Goal: Task Accomplishment & Management: Manage account settings

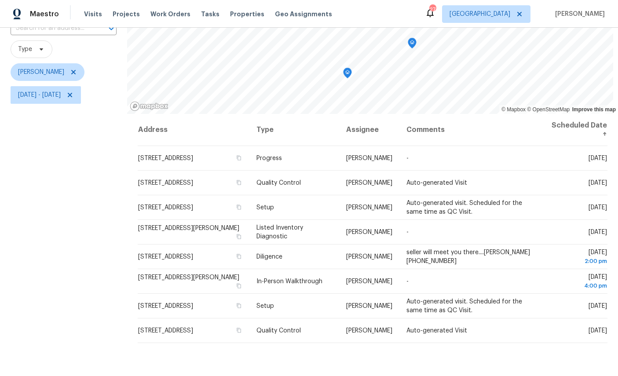
scroll to position [76, 0]
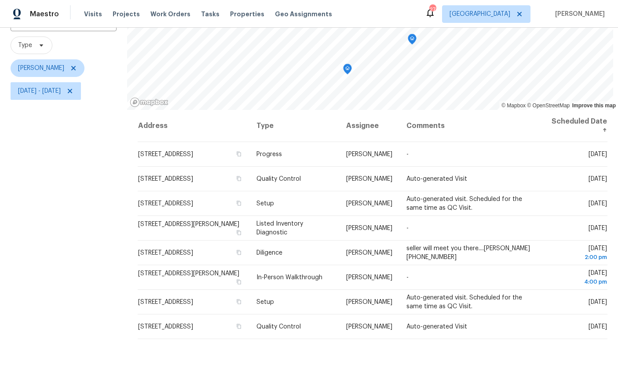
click at [0, 0] on icon at bounding box center [0, 0] width 0 height 0
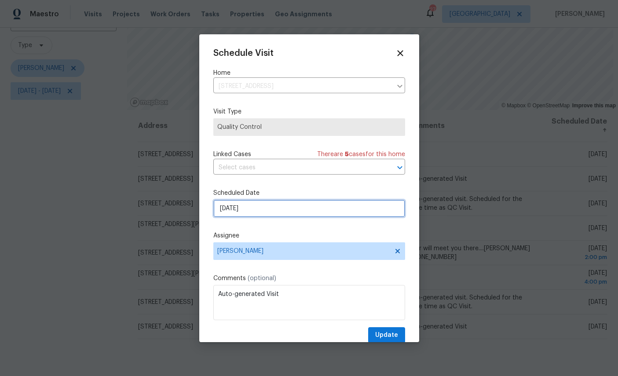
click at [300, 206] on input "8/27/2025" at bounding box center [309, 209] width 192 height 18
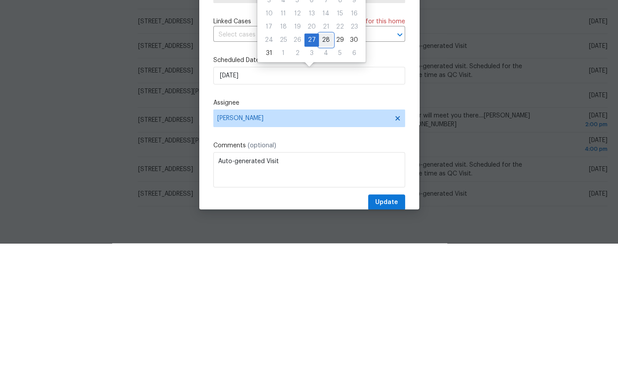
click at [324, 167] on div "28" at bounding box center [326, 173] width 14 height 12
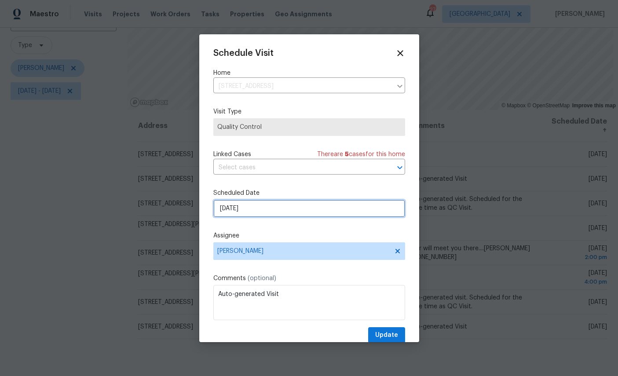
click at [305, 207] on input "8/28/2025" at bounding box center [309, 209] width 192 height 18
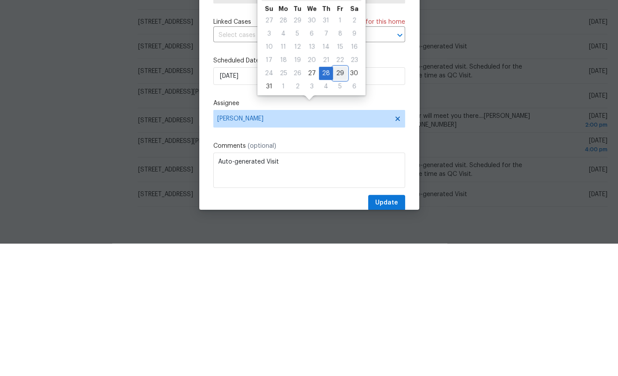
click at [335, 200] on div "29" at bounding box center [340, 206] width 14 height 12
type input "[DATE]"
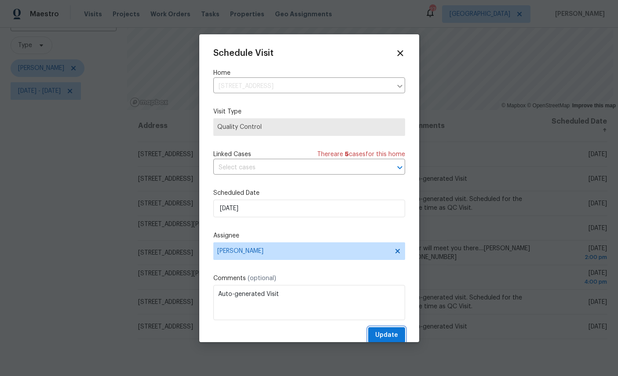
click at [386, 337] on span "Update" at bounding box center [386, 335] width 23 height 11
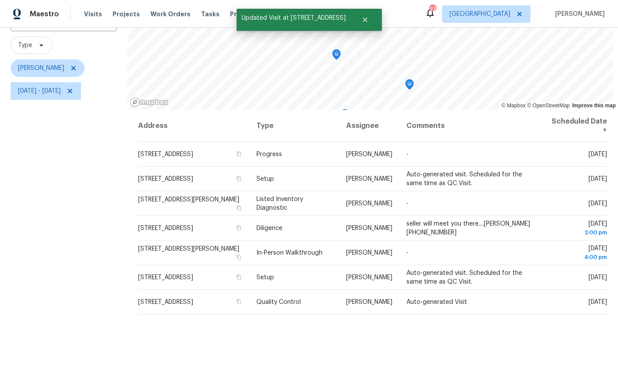
click at [0, 0] on icon at bounding box center [0, 0] width 0 height 0
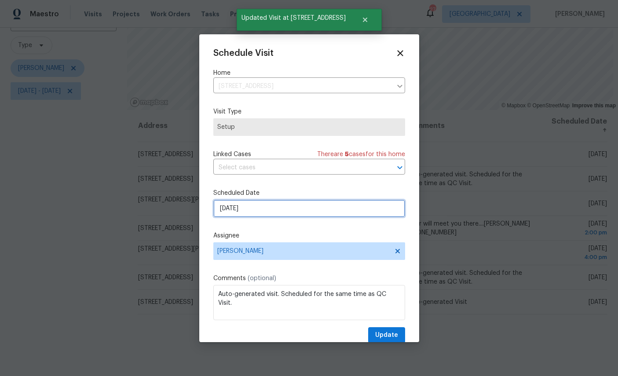
click at [308, 207] on input "8/27/2025" at bounding box center [309, 209] width 192 height 18
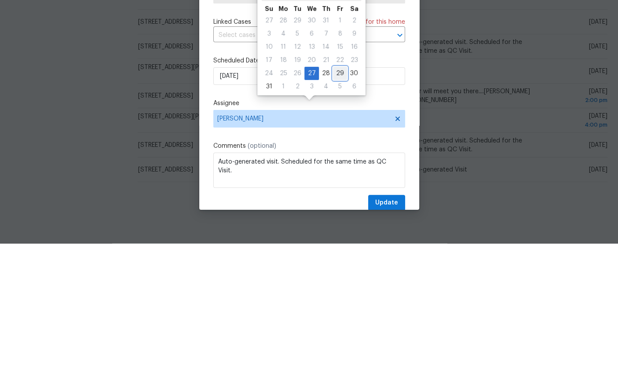
click at [334, 200] on div "29" at bounding box center [340, 206] width 14 height 12
type input "[DATE]"
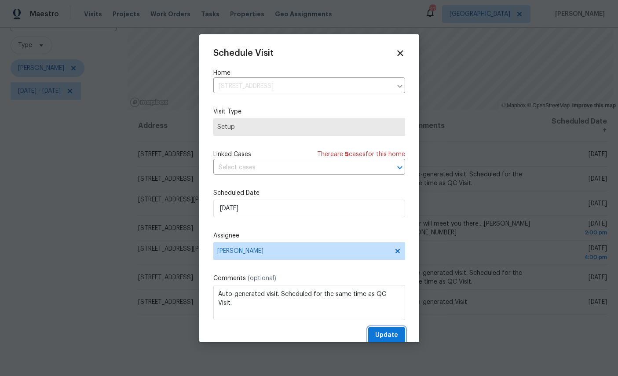
click at [389, 330] on button "Update" at bounding box center [386, 335] width 37 height 16
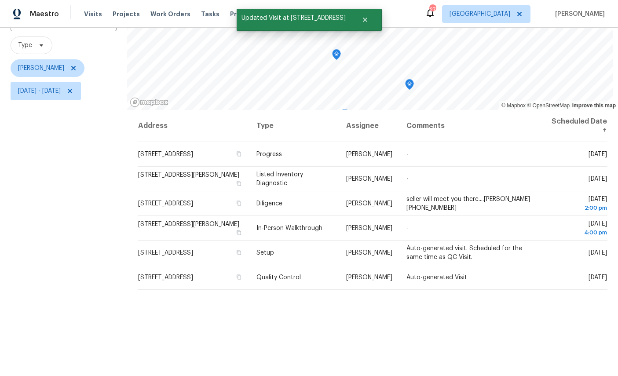
click at [0, 0] on icon at bounding box center [0, 0] width 0 height 0
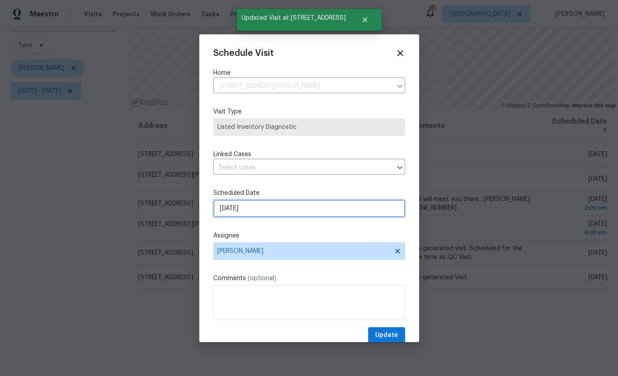
click at [302, 211] on input "8/27/2025" at bounding box center [309, 209] width 192 height 18
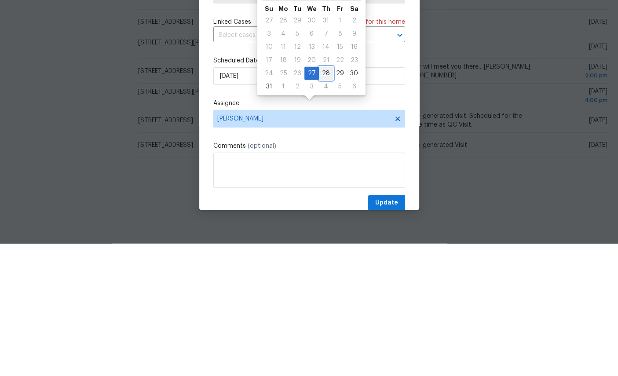
click at [323, 200] on div "28" at bounding box center [326, 206] width 14 height 12
type input "8/28/2025"
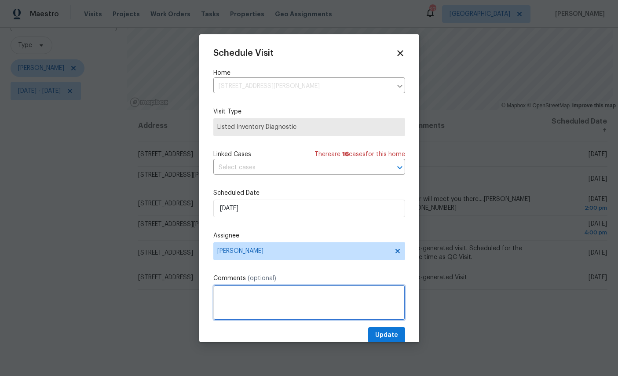
click at [387, 320] on textarea at bounding box center [309, 302] width 192 height 35
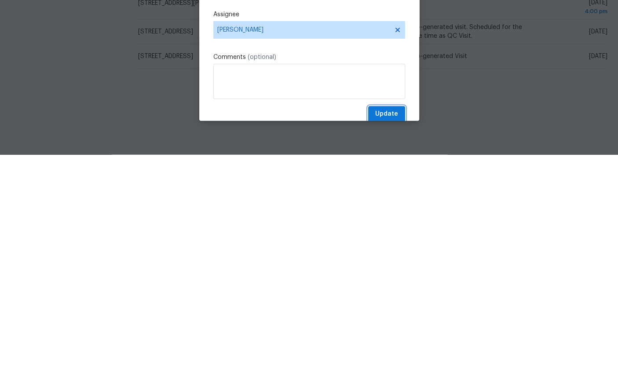
click at [386, 330] on span "Update" at bounding box center [386, 335] width 23 height 11
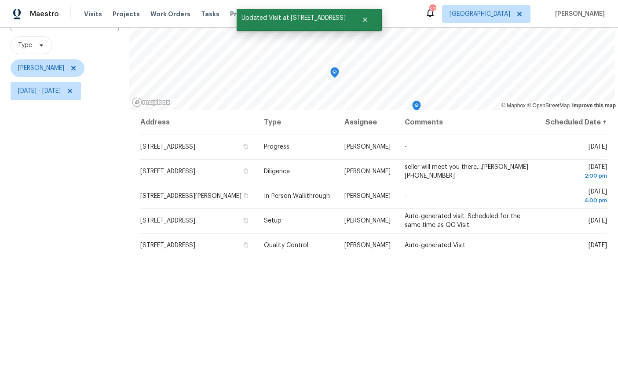
click at [0, 0] on icon at bounding box center [0, 0] width 0 height 0
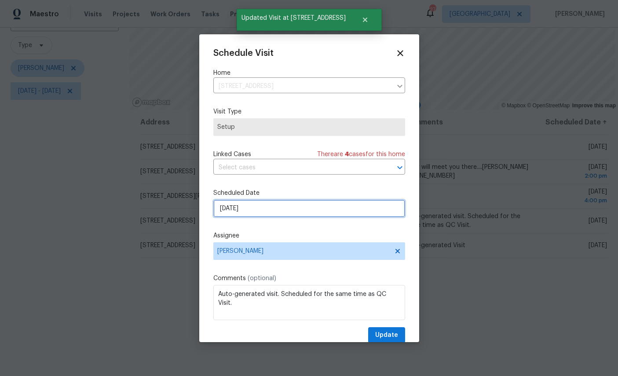
click at [297, 209] on input "8/27/2025" at bounding box center [309, 209] width 192 height 18
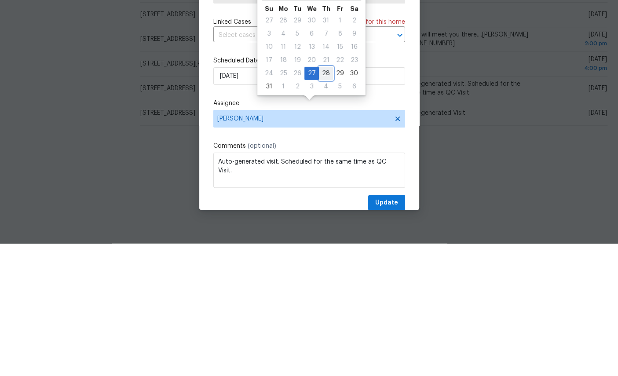
click at [319, 200] on div "28" at bounding box center [326, 206] width 14 height 12
type input "8/28/2025"
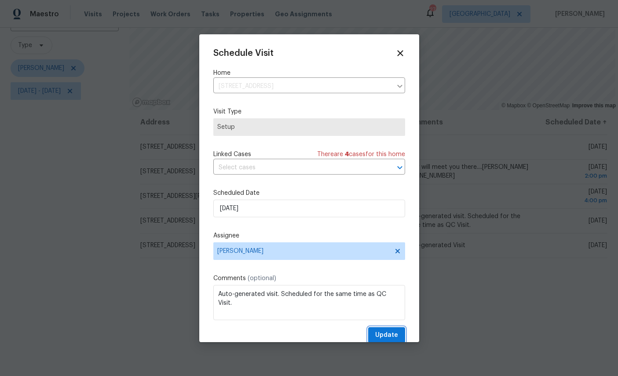
click at [381, 330] on button "Update" at bounding box center [386, 335] width 37 height 16
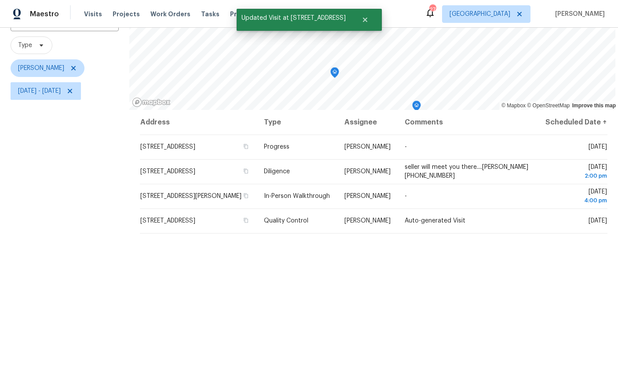
click at [0, 0] on icon at bounding box center [0, 0] width 0 height 0
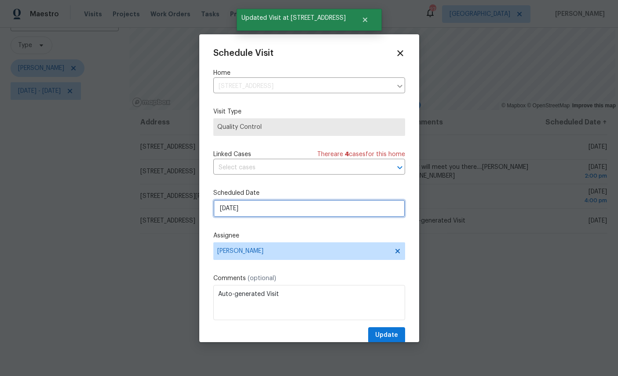
click at [301, 209] on input "8/27/2025" at bounding box center [309, 209] width 192 height 18
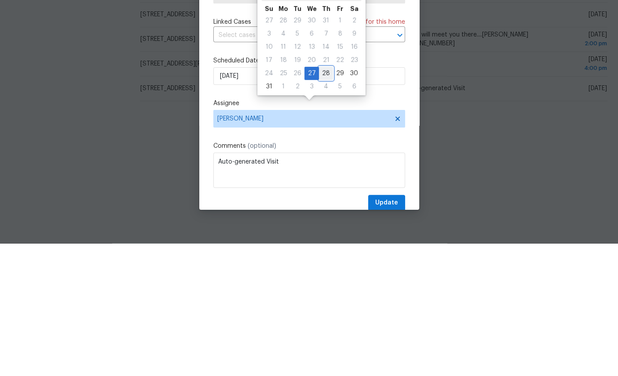
click at [319, 200] on div "28" at bounding box center [326, 206] width 14 height 12
type input "8/28/2025"
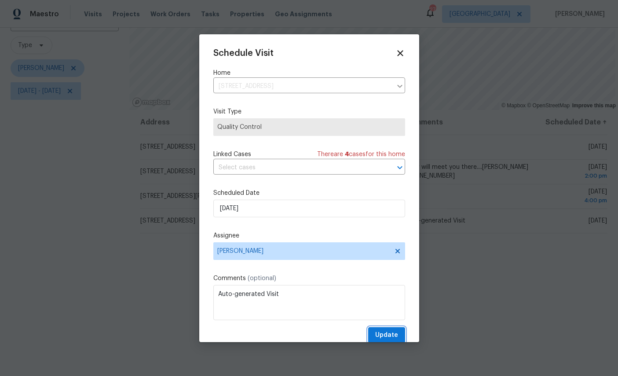
click at [392, 338] on span "Update" at bounding box center [386, 335] width 23 height 11
